Goal: Information Seeking & Learning: Find specific fact

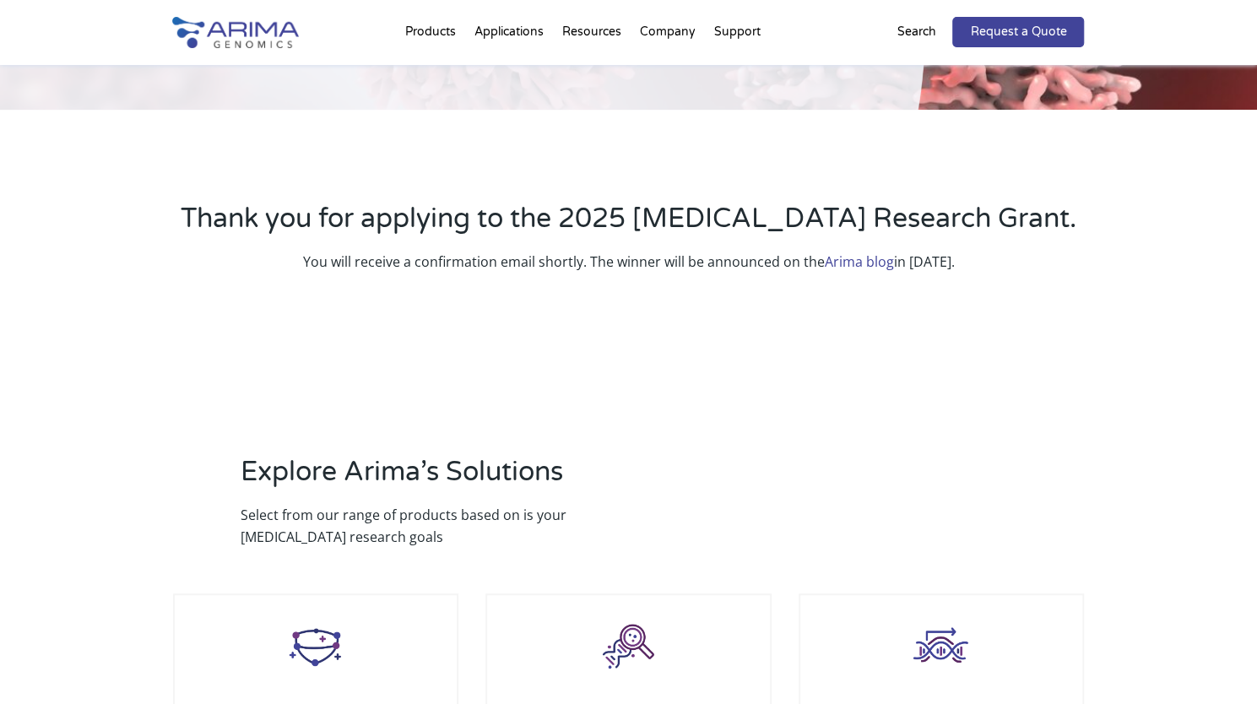
scroll to position [341, 0]
click at [853, 261] on link "Arima blog" at bounding box center [859, 261] width 69 height 19
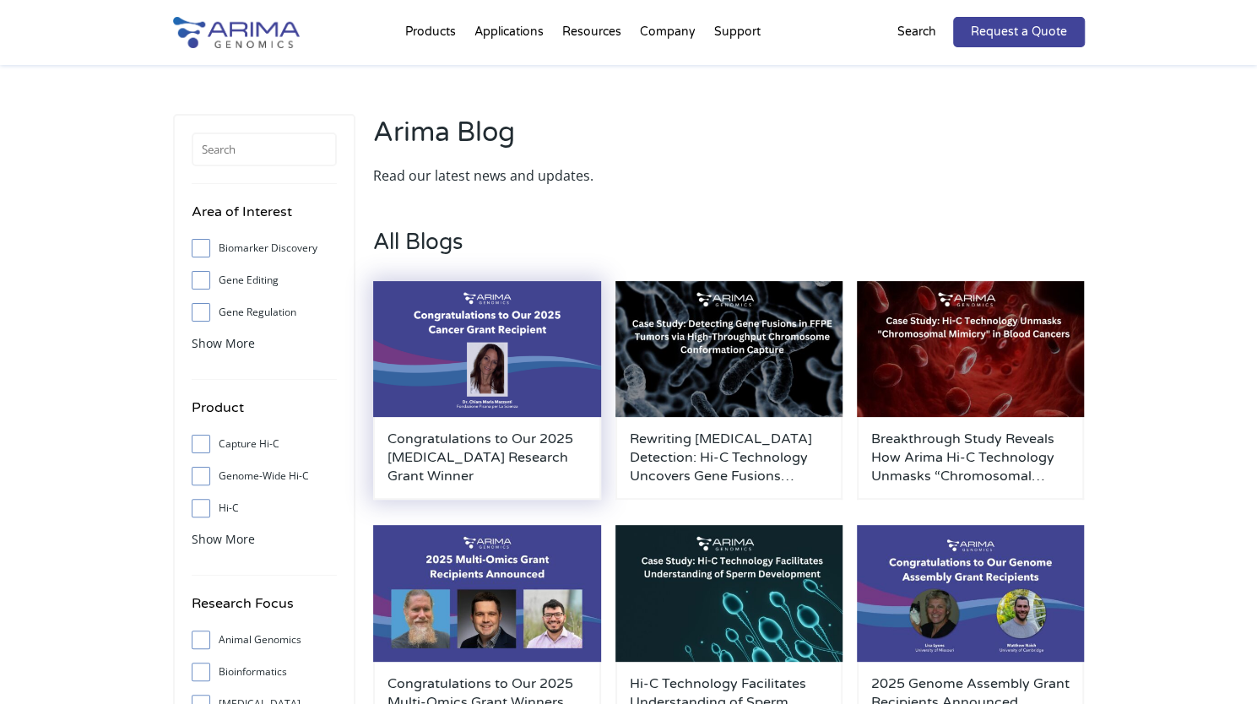
click at [513, 467] on h3 "Congratulations to Our 2025 Cancer Research Grant Winner" at bounding box center [487, 458] width 199 height 56
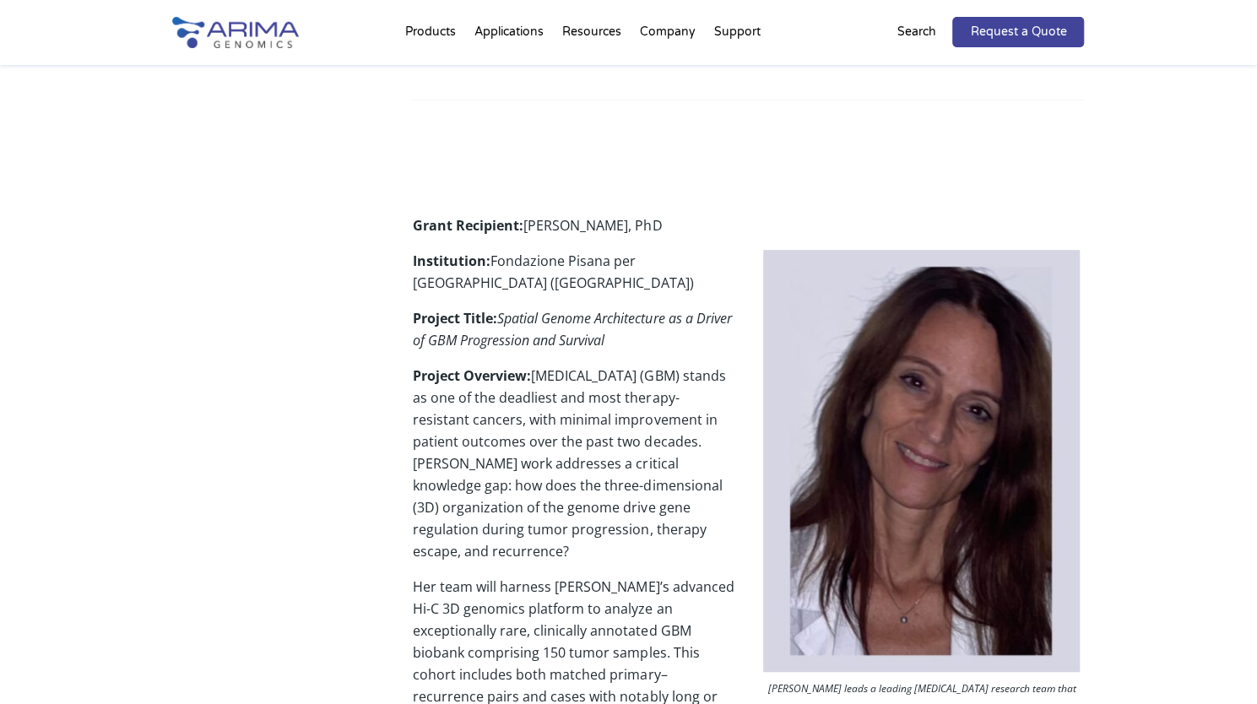
scroll to position [350, 0]
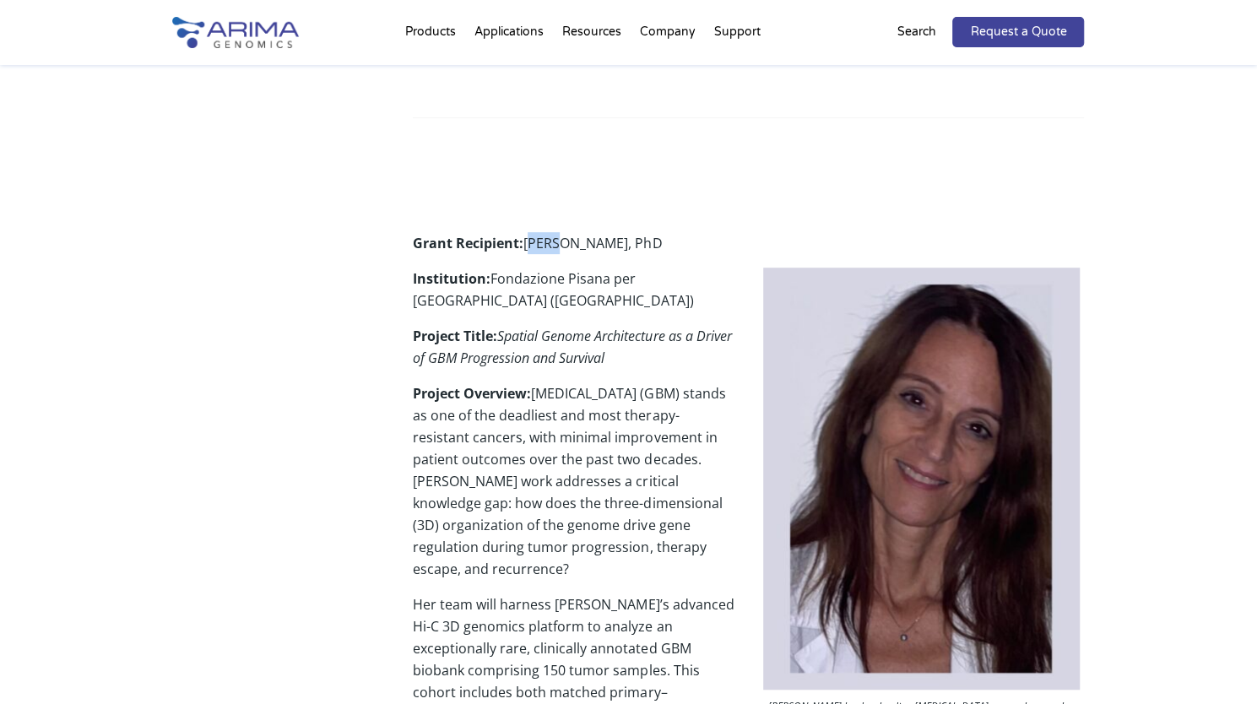
drag, startPoint x: 530, startPoint y: 245, endPoint x: 551, endPoint y: 244, distance: 20.3
click at [551, 244] on p "Grant Recipient: Chiara Maria Mazzanti, PhD" at bounding box center [748, 249] width 671 height 35
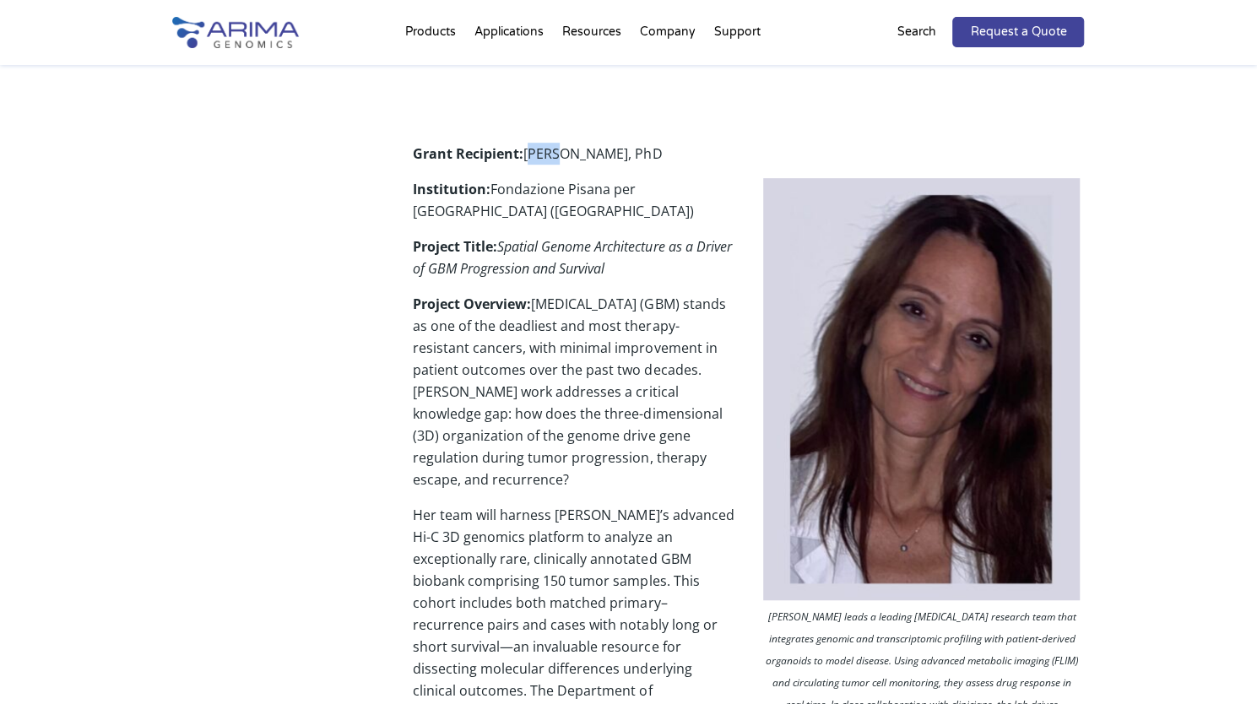
scroll to position [437, 0]
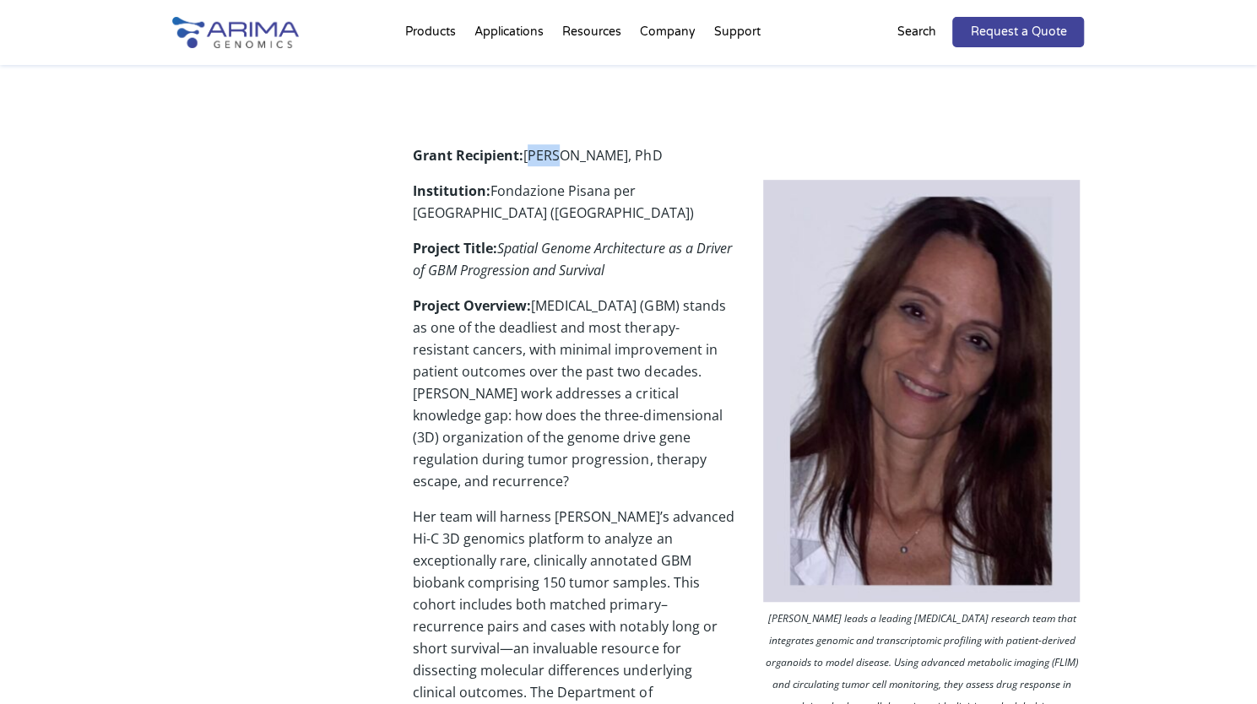
click at [537, 177] on p "Grant Recipient: Chiara Maria Mazzanti, PhD" at bounding box center [748, 161] width 671 height 35
drag, startPoint x: 527, startPoint y: 152, endPoint x: 666, endPoint y: 157, distance: 139.4
click at [666, 157] on p "Grant Recipient: Chiara Maria Mazzanti, PhD" at bounding box center [748, 161] width 671 height 35
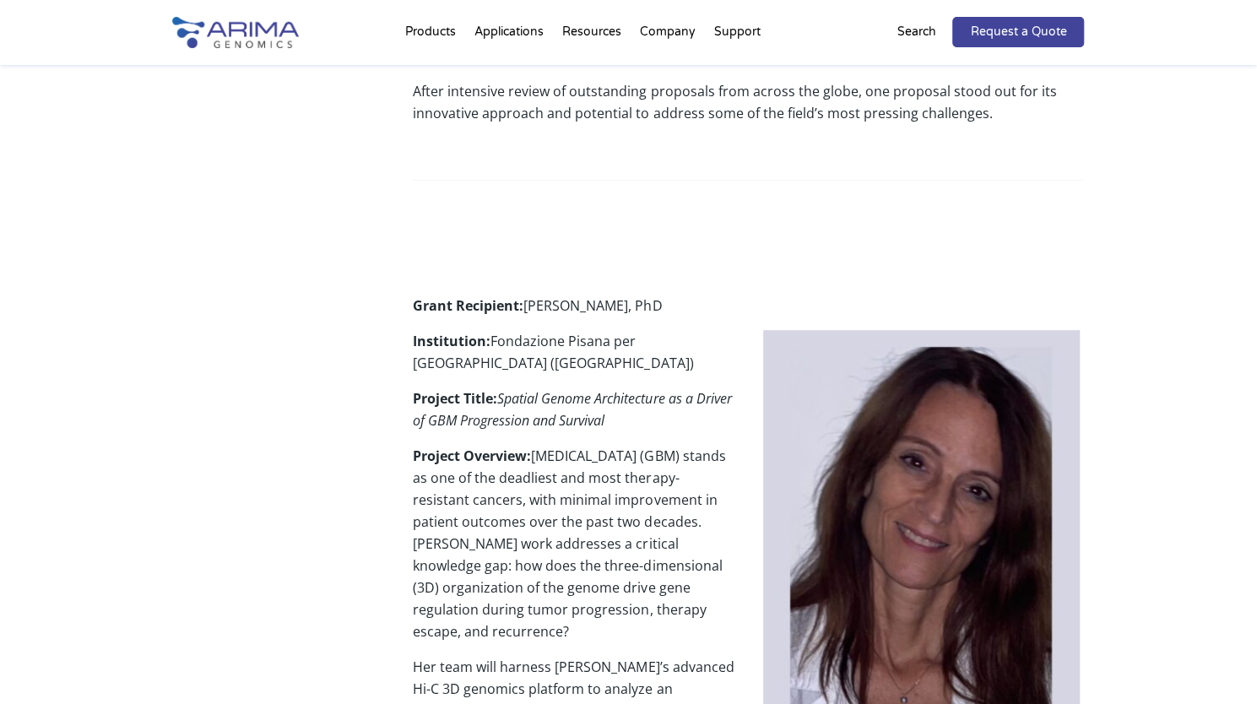
scroll to position [284, 0]
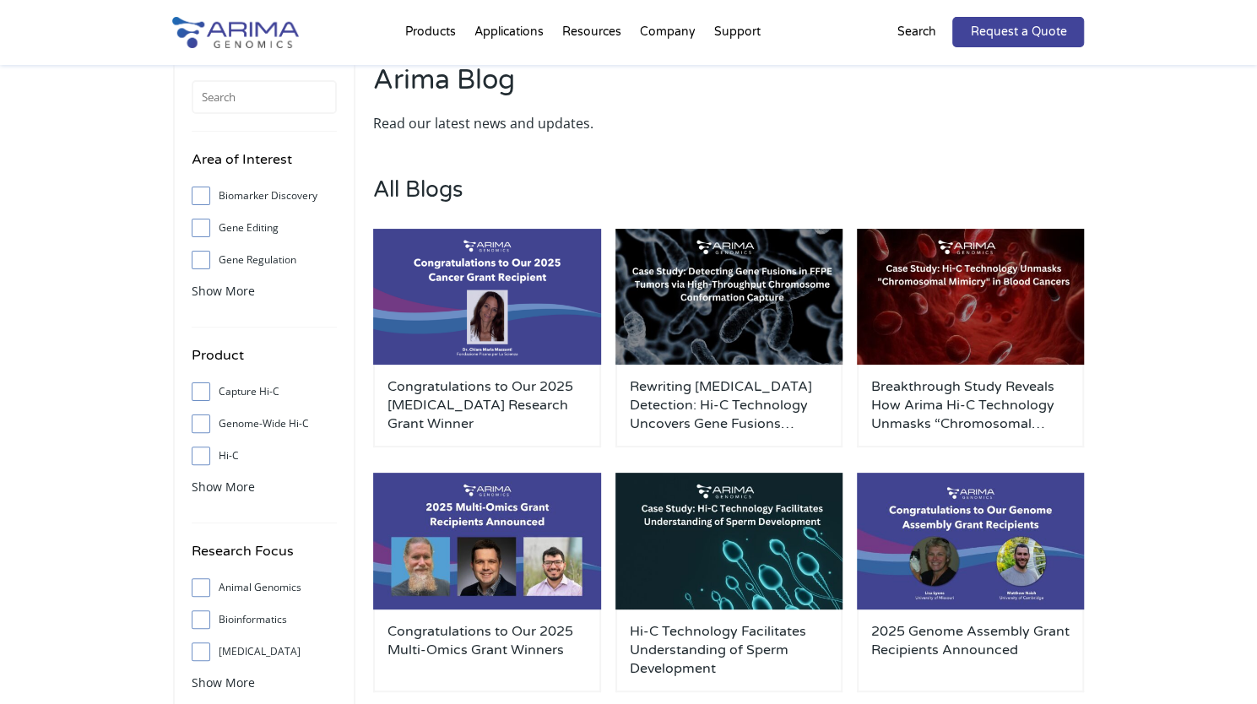
scroll to position [53, 0]
